Goal: Ask a question

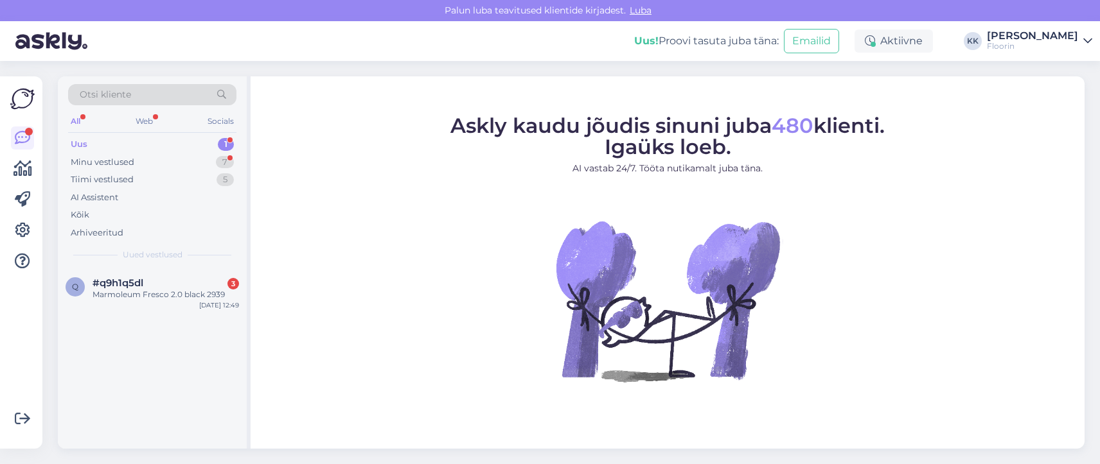
click at [90, 147] on div "Uus 1" at bounding box center [152, 145] width 168 height 18
click at [84, 145] on div "Uus" at bounding box center [79, 144] width 17 height 13
click at [126, 286] on span "#q9h1q5dl" at bounding box center [117, 283] width 51 height 12
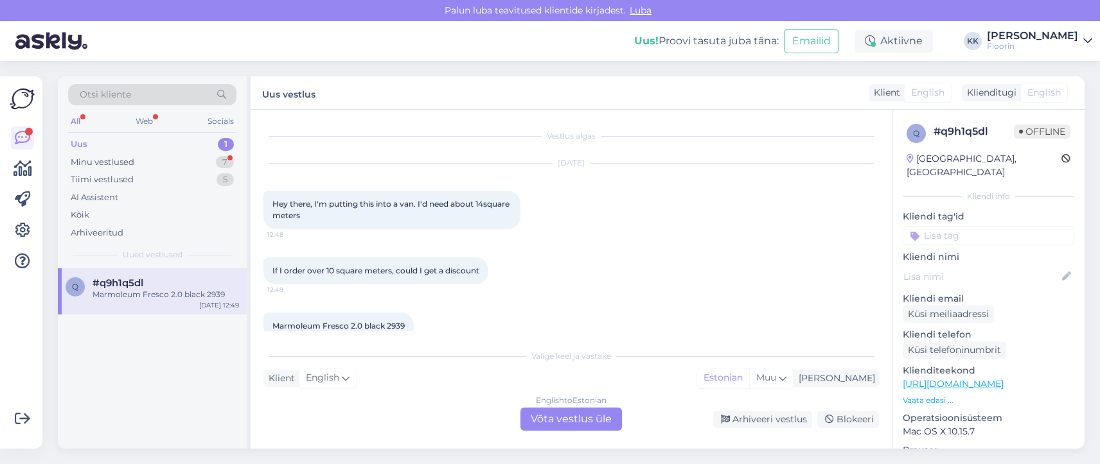
scroll to position [22, 0]
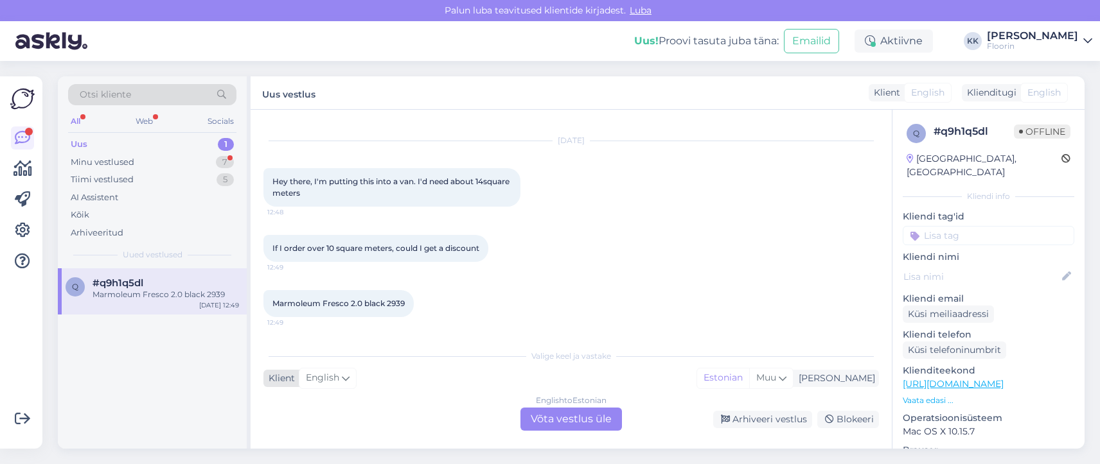
click at [328, 380] on span "English" at bounding box center [322, 378] width 33 height 14
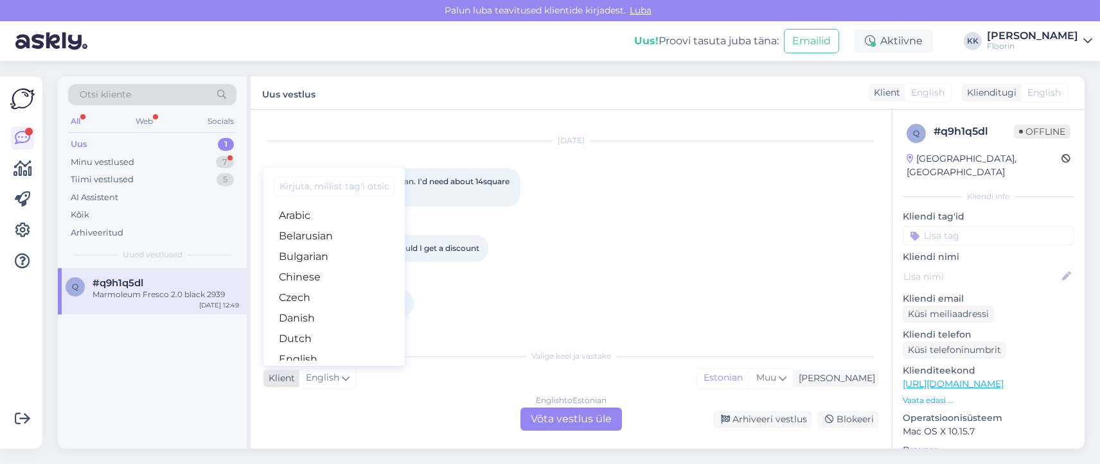
click at [327, 380] on span "English" at bounding box center [322, 378] width 33 height 14
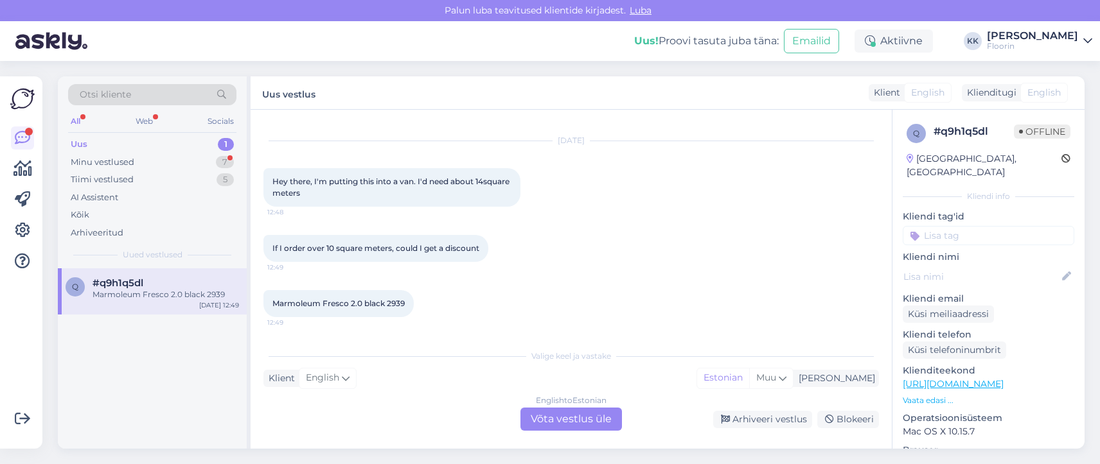
click at [310, 403] on div "Valige [PERSON_NAME] vastake Klient English Arabic Belarusian Bulgarian Chinese…" at bounding box center [570, 387] width 615 height 88
click at [550, 419] on div "English to Estonian Võta vestlus üle" at bounding box center [570, 419] width 101 height 23
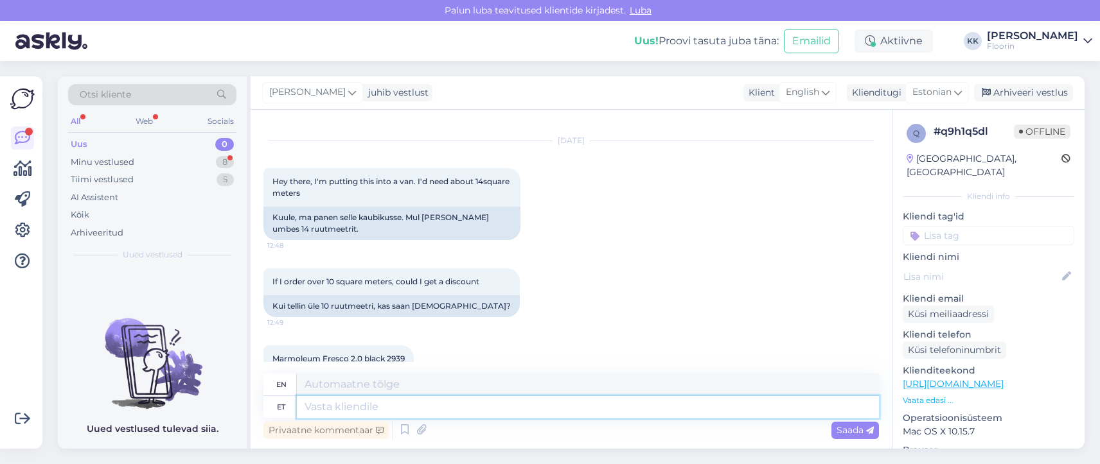
click at [331, 408] on textarea at bounding box center [588, 407] width 582 height 22
type textarea "Tere"
type textarea "Hello"
type textarea "Tere,"
type textarea "Hello,"
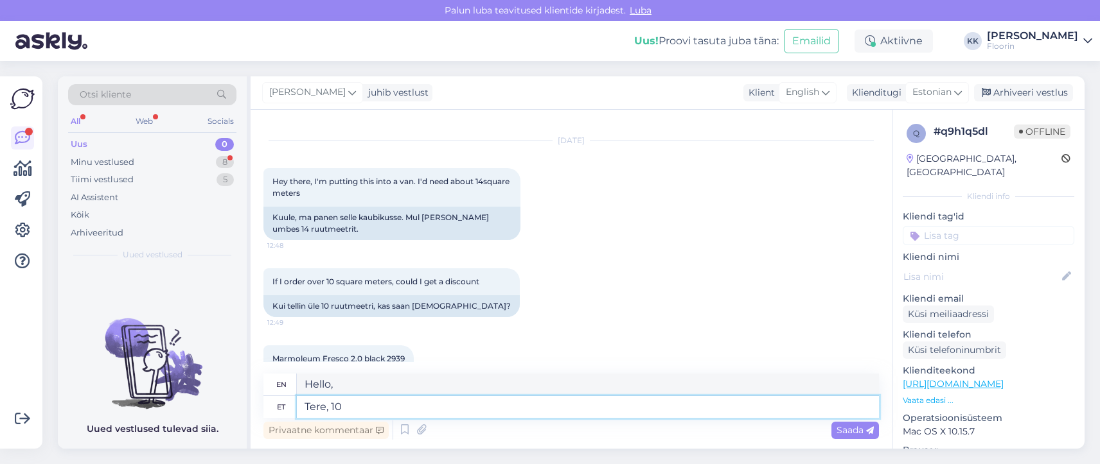
type textarea "Tere, 10m"
type textarea "Hello, 10m"
type textarea "Tere, 10m²"
type textarea "Hello, 10m²"
type textarea "Tere, 10m² koguse p"
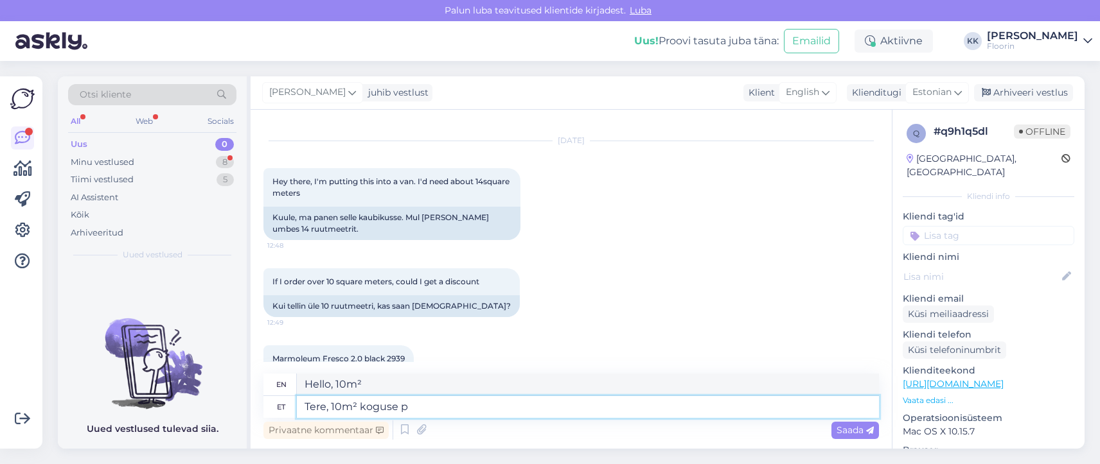
type textarea "Hello, 10m² quantity"
type textarea "Tere, 10m² koguse pealt"
type textarea "Hello, for a quantity of 10m²"
type textarea "Tere, 10m² koguse pealt alla"
type textarea "Hello, discount on 10m² quantity"
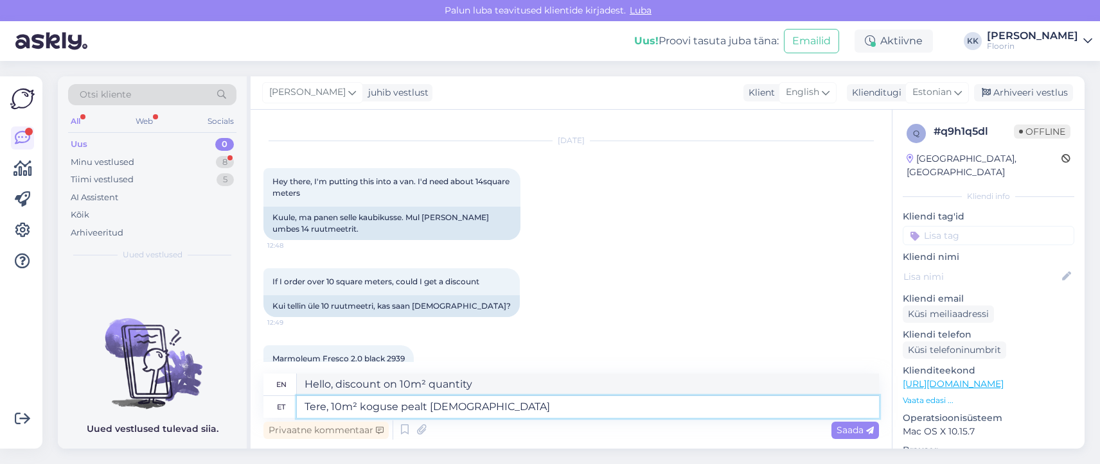
type textarea "Tere, 10m² koguse pealt allahindlust"
type textarea "Hello, discount for 10m² quantity"
type textarea "Tere, 10m² koguse pealt allahindlust pole"
type textarea "Hello, there is no discount for quantities of 10m²."
type textarea "Tere, 10m² koguse pealt allahindlust pole võimalik"
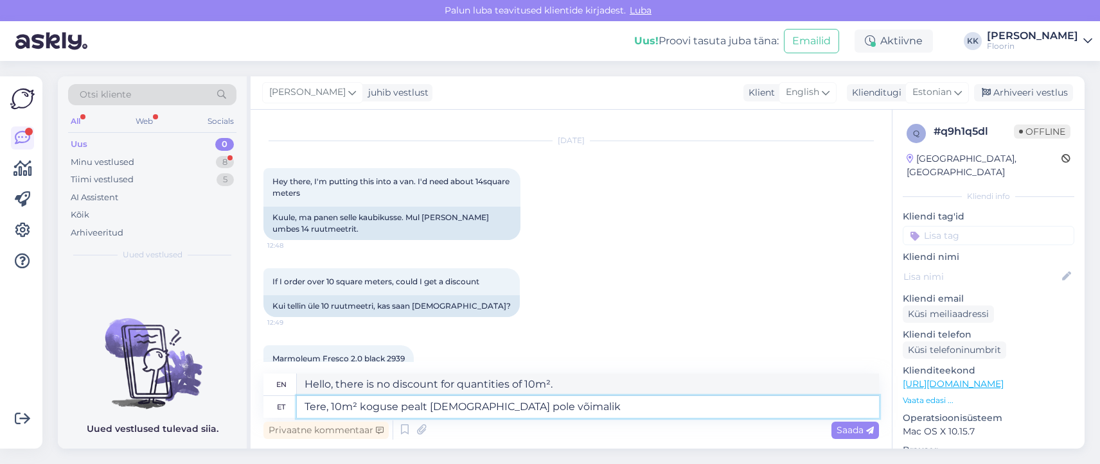
type textarea "Hello, there is no discount available for quantities over 10m²."
type textarea "Tere, 10m² koguse pealt allahindlust pole võimalik teha"
type textarea "Hello, it is not possible to make a discount on a quantity of 10m²."
type textarea "Tere, 10m² koguse pealt allahindlust pole võimalik teha."
type textarea "Hello, it is not possible to get a discount on quantities of 10m²."
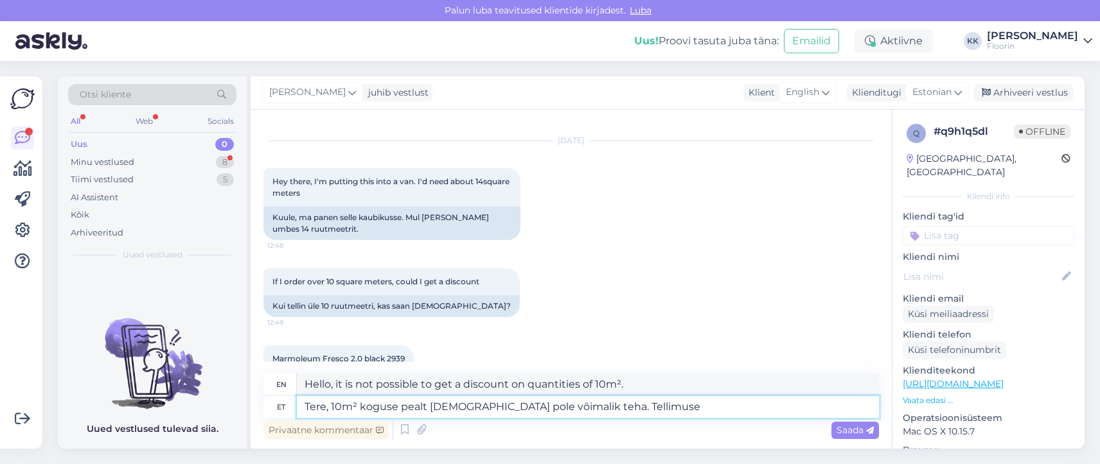
type textarea "Tere, 10m² koguse pealt allahindlust pole võimalik teha. Tellimuse"
type textarea "Hello, it is not possible to make a discount on a quantity of 10m². Order"
type textarea "Tere, 10m² koguse pealt allahindlust pole võimalik teha. Tellimuse saat e"
type textarea "Hello, it is not possible to make a discount on quantities of 10m². Send order"
type textarea "Tere, 10m² koguse pealt allahindlust pole võimalik teha. Tellimuse saat evormis…"
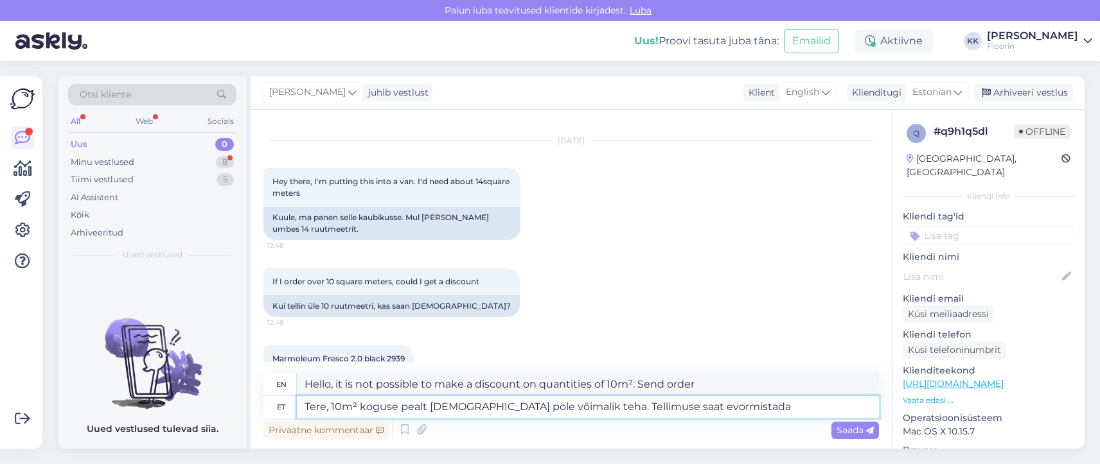
type textarea "Hello, it is not possible to make a discount on a quantity of 10m². You can pla…"
type textarea "Tere, 10m² koguse pealt allahindlust pole võimalik teha. Tellimuse saatevormist…"
type textarea "Hello, it is not possible to make a discount on quantities of 10m². Place an or…"
type textarea "Tere, 10m² koguse pealt allahindlust pole võimalik teha. Tellimuse saate vormis…"
type textarea "Hello, it is not possible to make a discount on quantities of 10m². You can pla…"
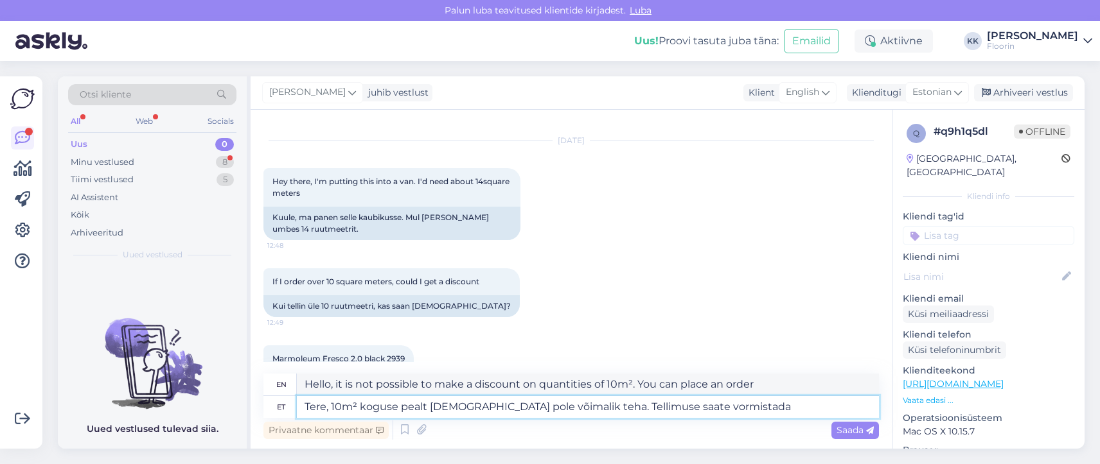
type textarea "Tere, 10m² koguse pealt allahindlust pole võimalik teha. Tellimuse saate vormis…"
type textarea "Hello, it is not possible to make a discount on a quantity of 10m². You can pla…"
type textarea "Tere, 10m² koguse pealt allahindlust pole võimalik teha. Tellimuse saate vormis…"
type textarea "Hello, it is not possible to make a discount on a quantity of 10m². You can pla…"
type textarea "Tere, 10m² koguse pealt allahindlust pole võimalik teha. Tellimuse saate vormis…"
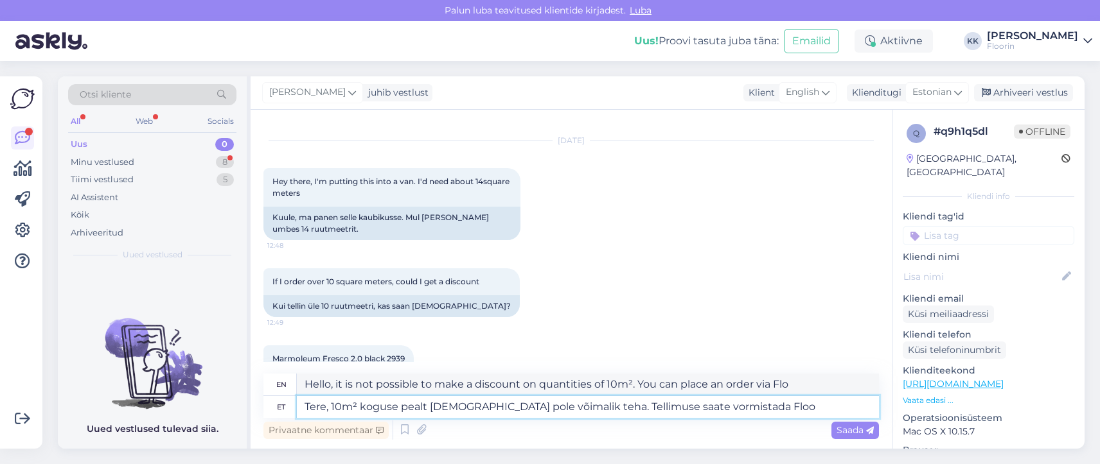
type textarea "Hello, it is not possible to make a discount on quantities of 10m². You can pla…"
type textarea "Tere, 10m² koguse pealt allahindlust pole võimalik teha. Tellimuse saate vormis…"
type textarea "Hello, it is not possible to make a discount on a quantity of 10m². You can pla…"
type textarea "Tere, 10m² koguse pealt allahindlust pole võimalik teha. Tellimuse saate vormis…"
type textarea "Hello, it is not possible to make a discount on quantities of 10m². You can pla…"
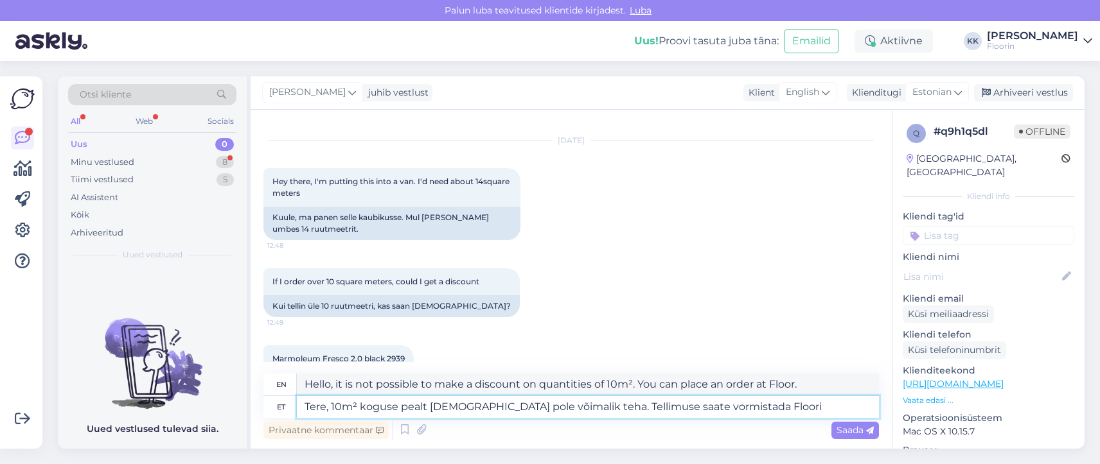
type textarea "Tere, 10m² koguse pealt allahindlust pole võimalik teha. Tellimuse saate vormis…"
type textarea "Hello, it is not possible to make a discount on quantities of 10m². You can pla…"
type textarea "Tere, 10m² koguse pealt allahindlust pole võimalik teha. Tellimuse saate vormis…"
type textarea "Hello, it is not possible to make a discount on quantities of 10m². You can pla…"
type textarea "Tere, 10m² koguse pealt allahindlust pole võimalik teha. Tellimuse saate vormis…"
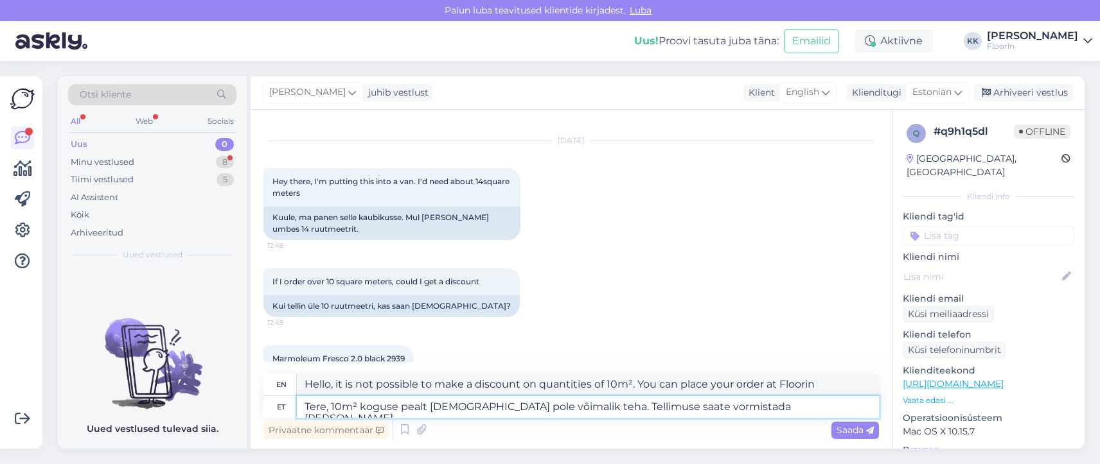
type textarea "Hello, it is not possible to make a discount on quantities of 10m². You can pla…"
type textarea "Tere, 10m² koguse pealt allahindlust pole võimalik teha. Tellimuse saate vormis…"
type textarea "Hello, it is not possible to make a discount on a quantity of 10m². You can pla…"
type textarea "Tere, 10m² koguse pealt allahindlust pole võimalik teha. Tellimuse saate vormis…"
type textarea "Hello, it is not possible to make a discount on quantities of 10m². You can pla…"
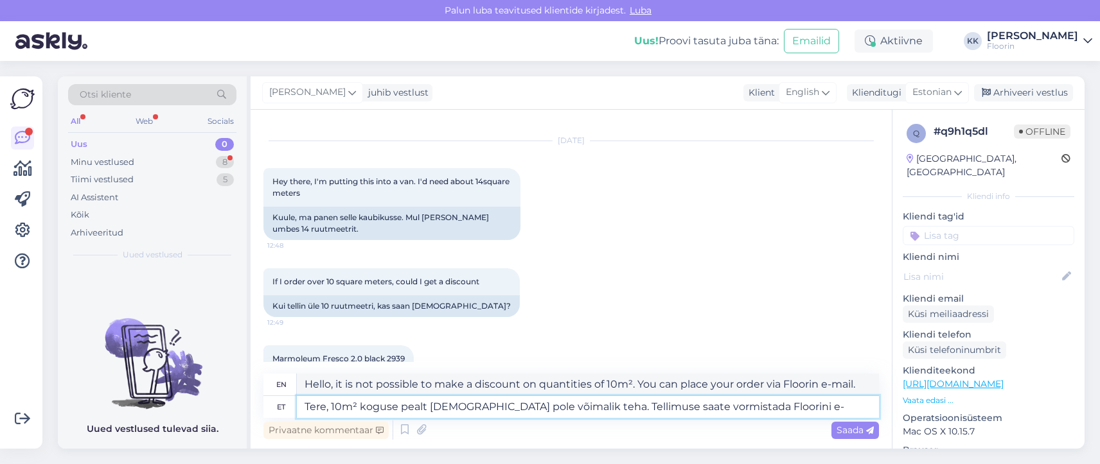
type textarea "Tere, 10m² koguse pealt allahindlust pole võimalik teha. Tellimuse saate vormis…"
type textarea "Hello, it is not possible to make a discount on a quantity of 10m². You can pla…"
type textarea "Tere, 10m² koguse pealt allahindlust pole võimalik teha. Tellimuse saate vormis…"
type textarea "Hello, it is not possible to make a discount on quantities of 10m². You can pla…"
type textarea "Tere, 10m² koguse pealt allahindlust pole võimalik teha. Tellimuse saate vormis…"
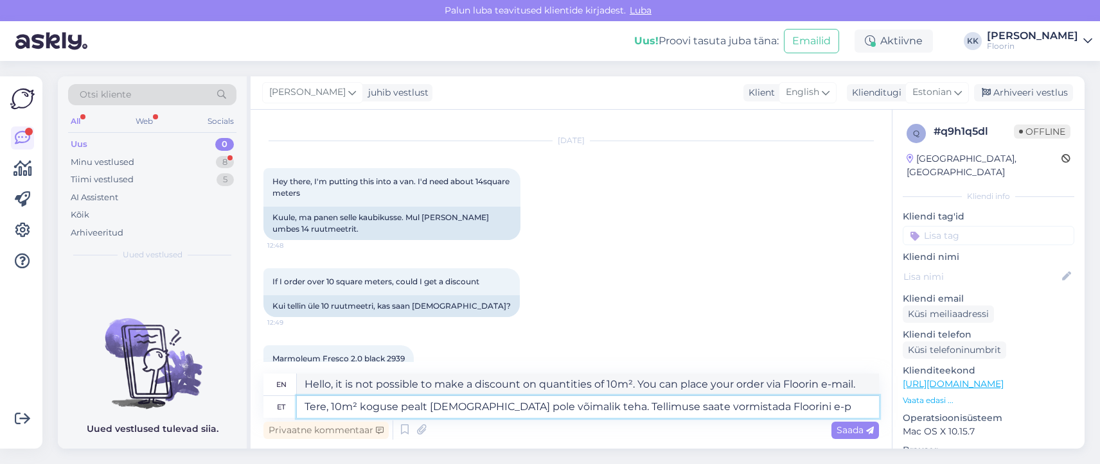
type textarea "Hello, it is not possible to make a discount on a quantity of 10m². You can pla…"
type textarea "Tere, 10m² koguse pealt allahindlust pole võimalik teha. Tellimuse saate vormis…"
type textarea "Hello, it is not possible to make a discount on quantities of 10m². You can pla…"
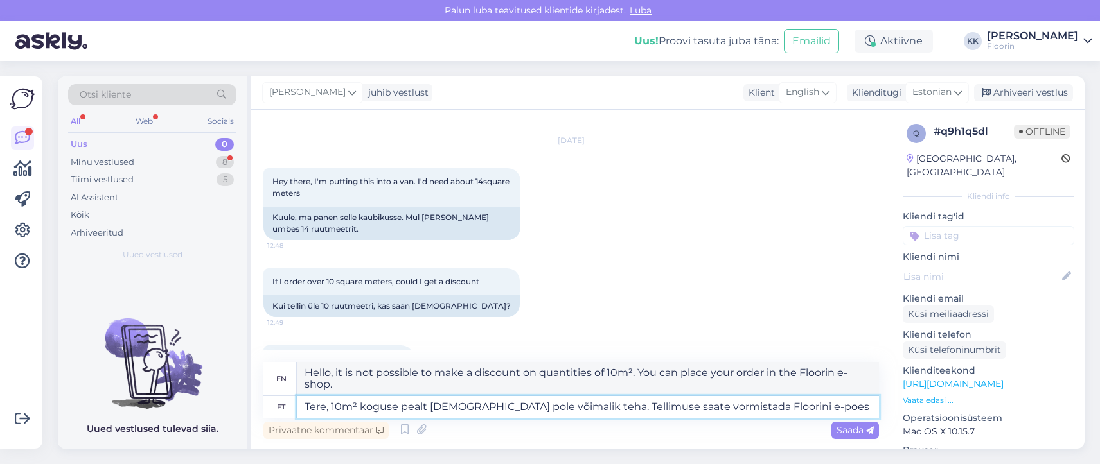
type textarea "Tere, 10m² koguse pealt allahindlust pole võimalik teha. Tellimuse saate vormis…"
type textarea "Hello, it is not possible to make a discount on quantities of 10m². You can pla…"
paste textarea "https://pood.floorin.ee/marmoleum-fresco-20-black-2939"
type textarea "Tere, 10m² koguse pealt allahindlust pole võimalik teha. Tellimuse saate vormis…"
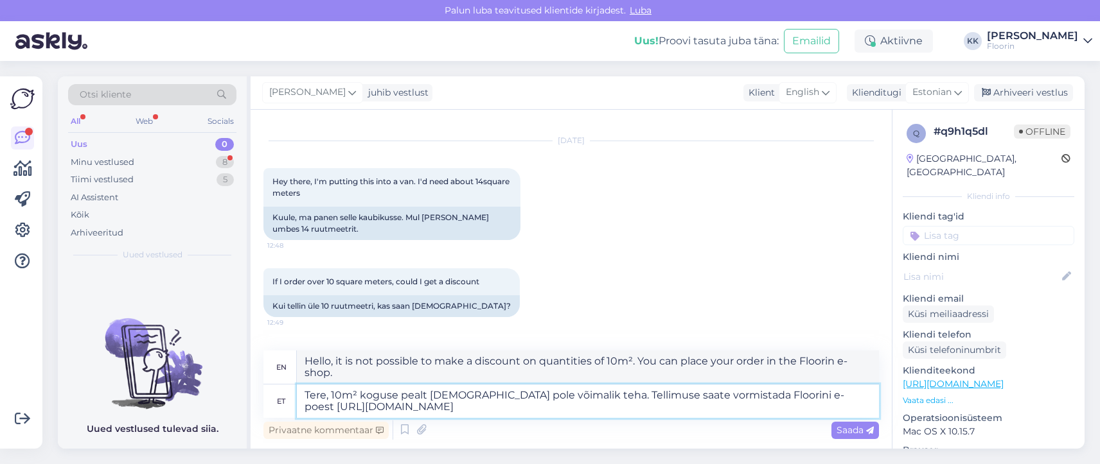
type textarea "Hello, it is not possible to make a discount on a quantity of 10m². You can pla…"
click at [813, 396] on textarea "Tere, 10m² koguse pealt allahindlust pole võimalik teha. Tellimuse saate vormis…" at bounding box center [588, 401] width 582 height 33
type textarea "Tere, 10m² koguse pealt allahindlust pole võimalik teha. Tellimuse saate vormis…"
click at [849, 434] on span "Saada" at bounding box center [854, 431] width 37 height 12
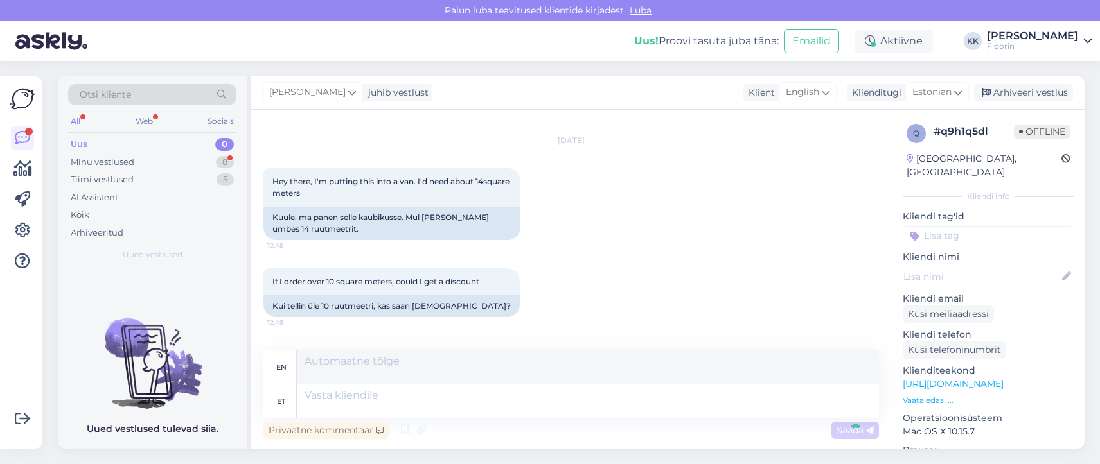
scroll to position [192, 0]
